Goal: Information Seeking & Learning: Learn about a topic

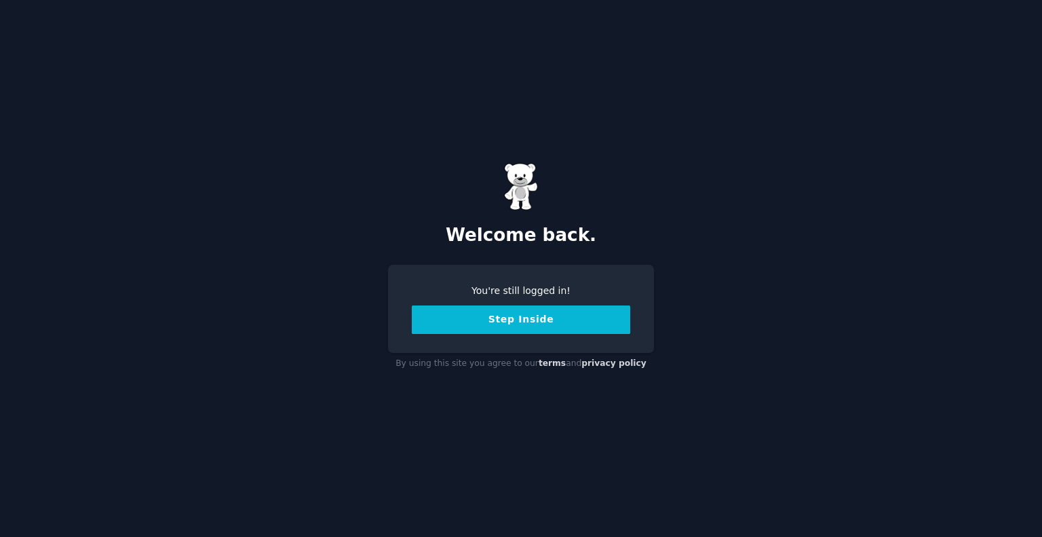
click at [527, 320] on button "Step Inside" at bounding box center [521, 319] width 219 height 29
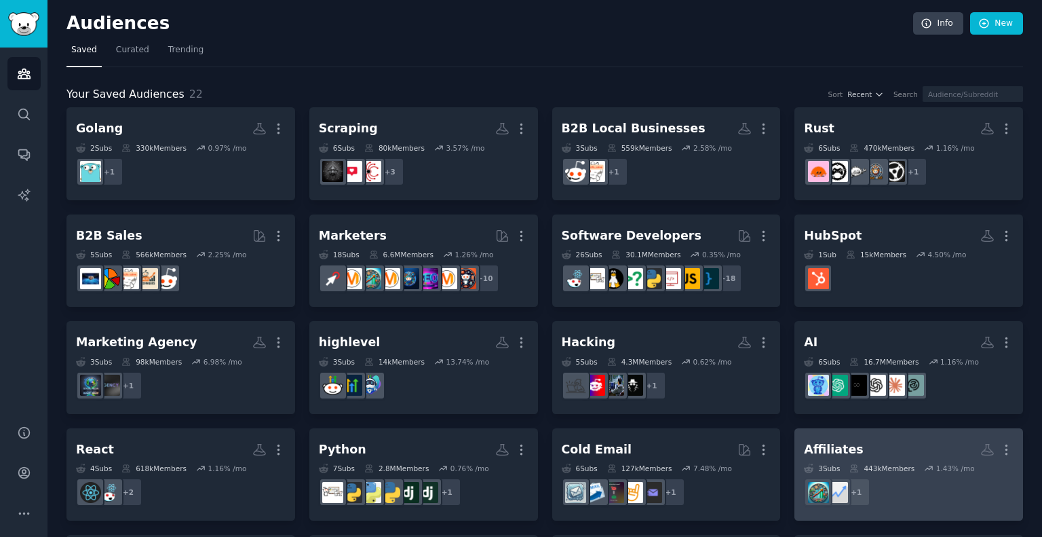
click at [914, 454] on h2 "Affiliates More" at bounding box center [909, 450] width 210 height 24
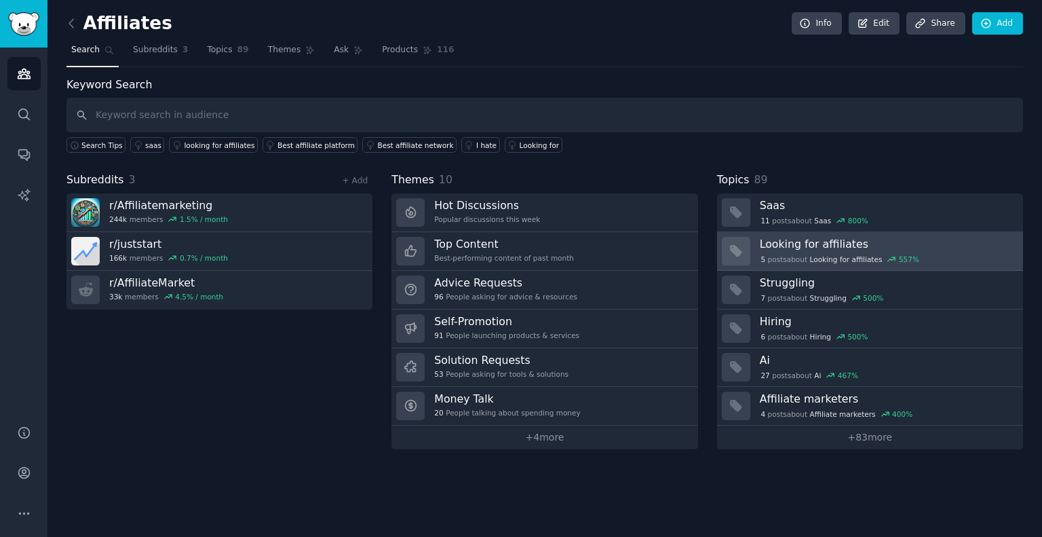
click at [776, 242] on h3 "Looking for affiliates" at bounding box center [887, 244] width 254 height 14
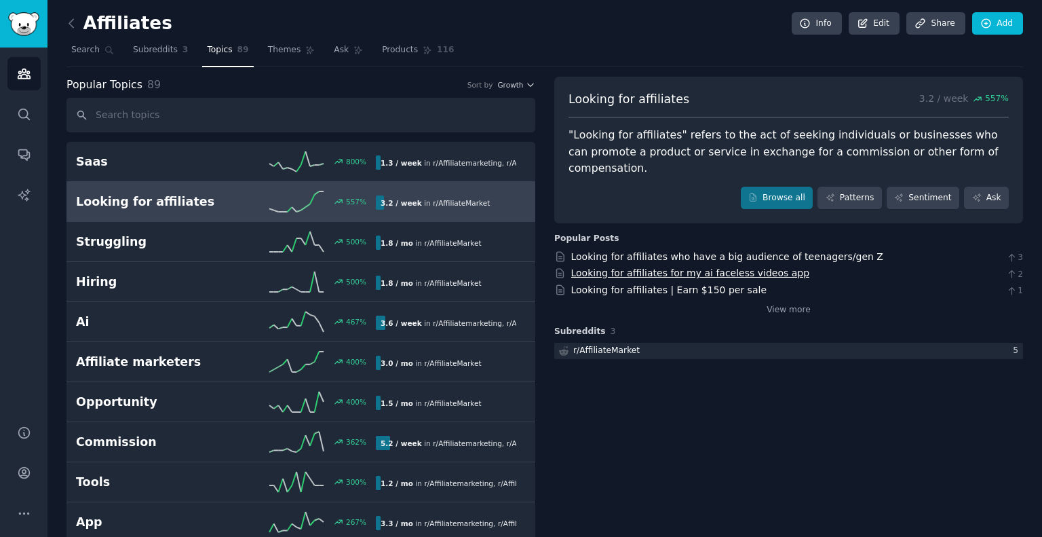
click at [635, 267] on link "Looking for affiliates for my ai faceless videos app" at bounding box center [690, 272] width 239 height 11
click at [605, 251] on link "Looking for affiliates who have a big audience of teenagers/gen Z" at bounding box center [727, 256] width 312 height 11
click at [624, 284] on link "Looking for affiliates | Earn $150 per sale" at bounding box center [669, 289] width 196 height 11
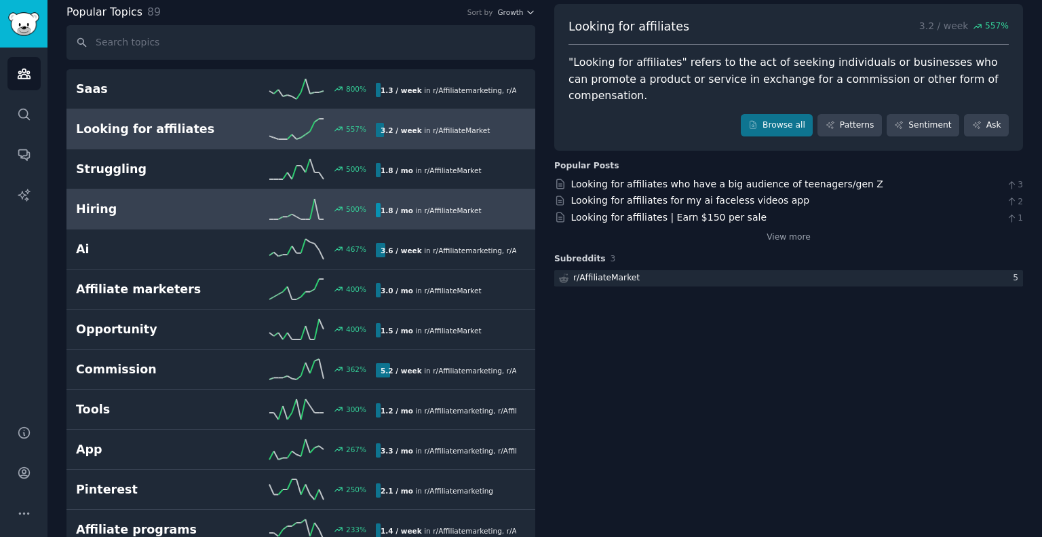
scroll to position [74, 0]
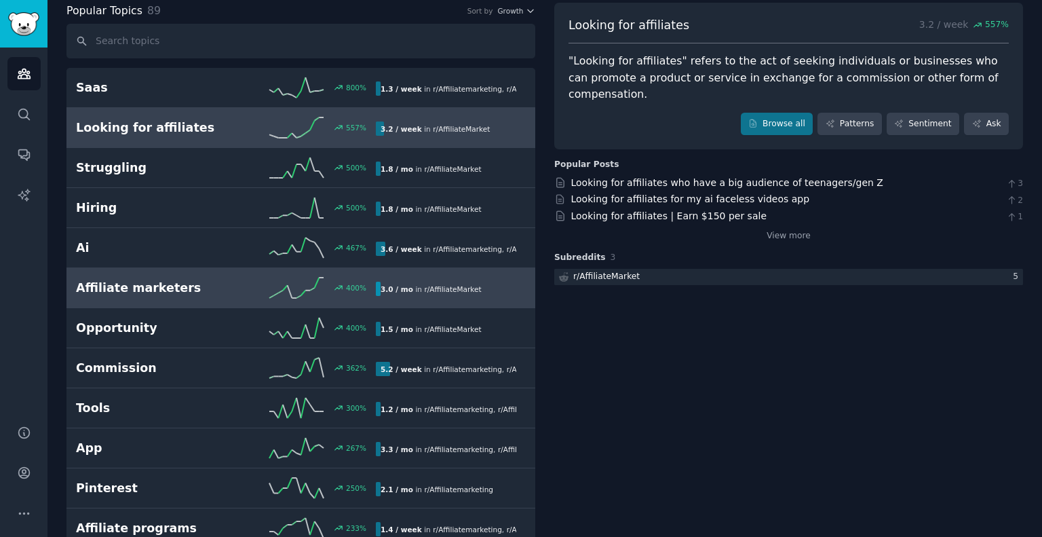
click at [167, 284] on h2 "Affiliate marketers" at bounding box center [151, 288] width 150 height 17
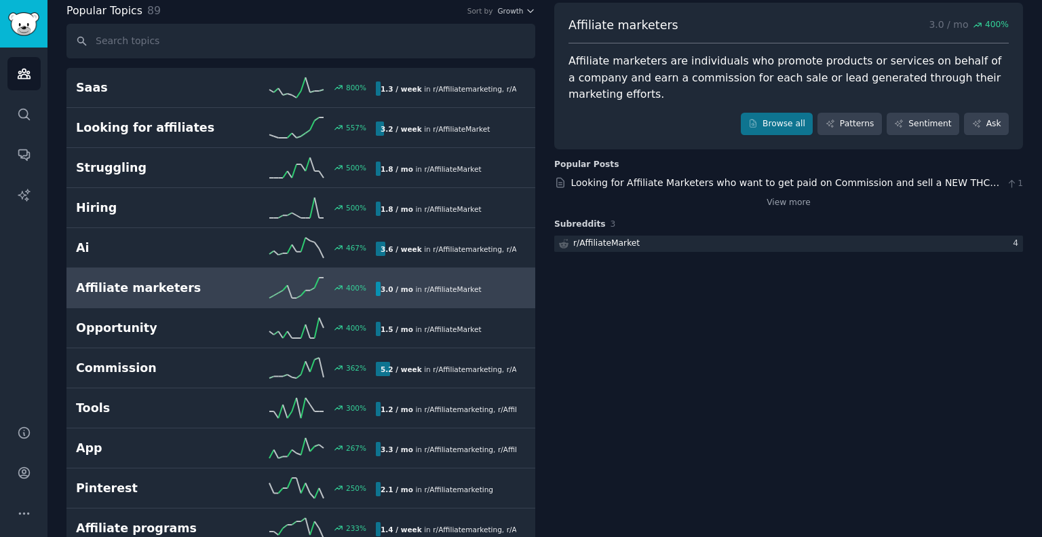
click at [102, 286] on h2 "Affiliate marketers" at bounding box center [151, 288] width 150 height 17
click at [790, 113] on link "Browse all" at bounding box center [777, 124] width 73 height 23
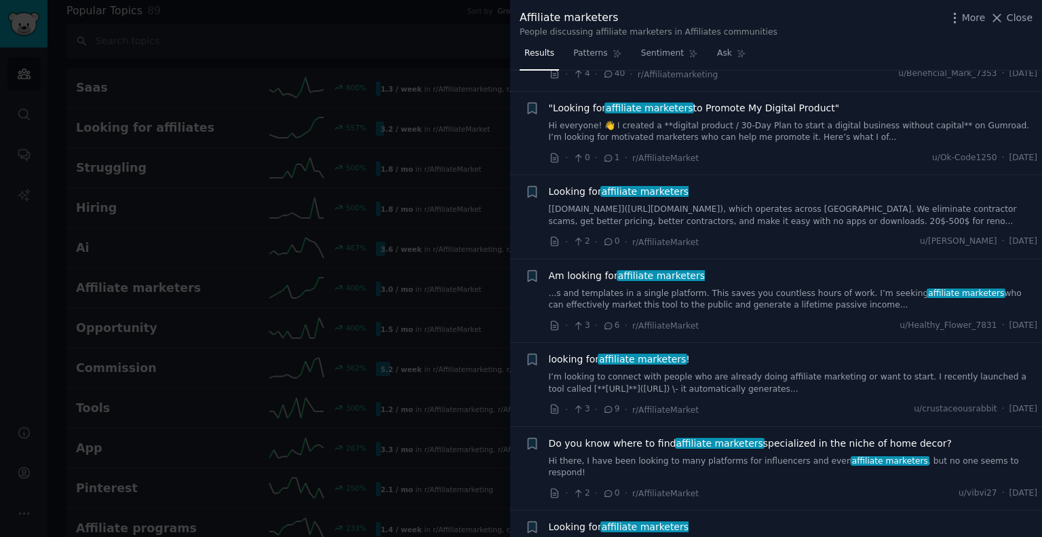
scroll to position [324, 0]
click at [669, 280] on span "Am looking for affiliate marketers" at bounding box center [627, 275] width 157 height 14
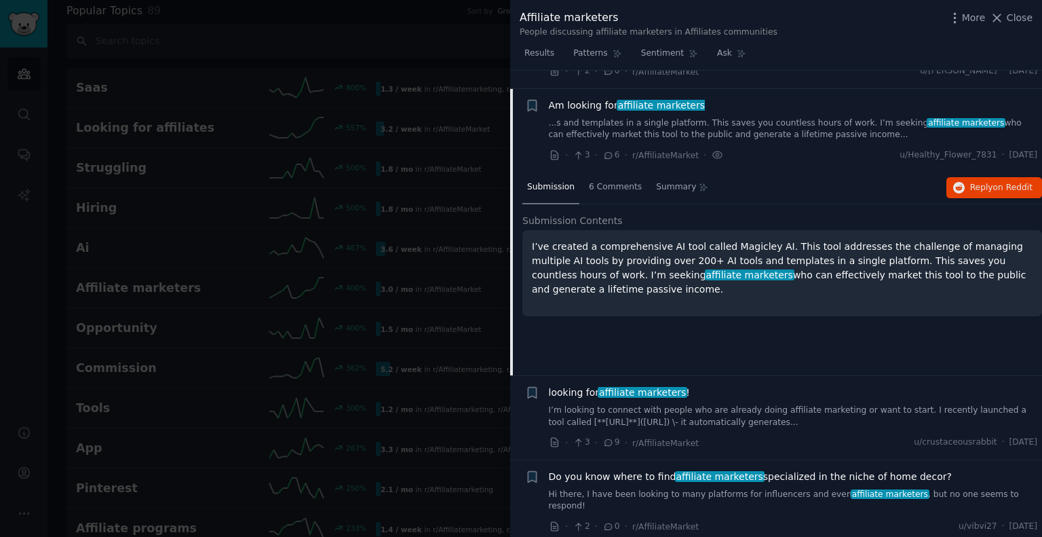
scroll to position [512, 0]
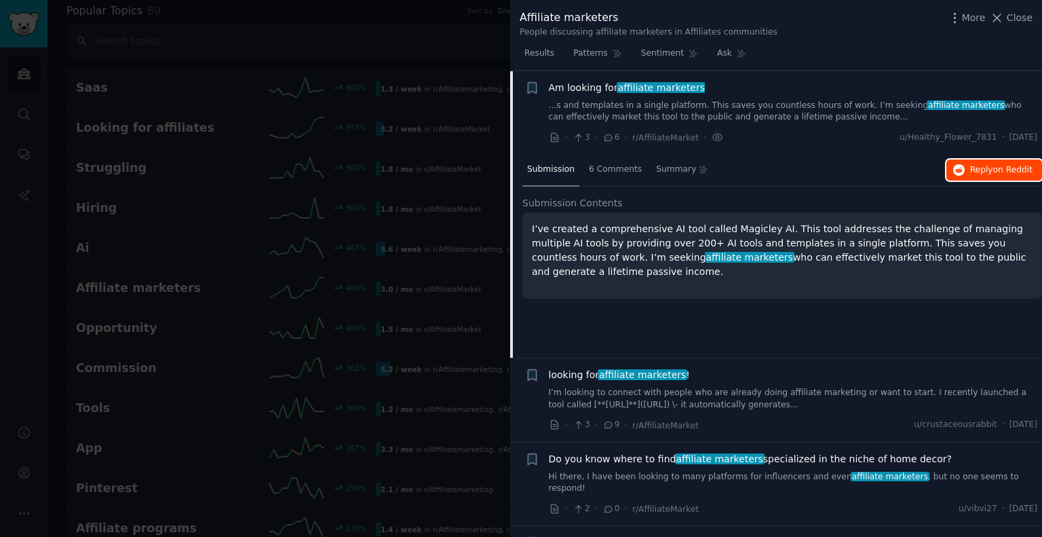
click at [1006, 168] on span "on Reddit" at bounding box center [1013, 170] width 39 height 10
